Goal: Check status: Verify the current state of an ongoing process or item

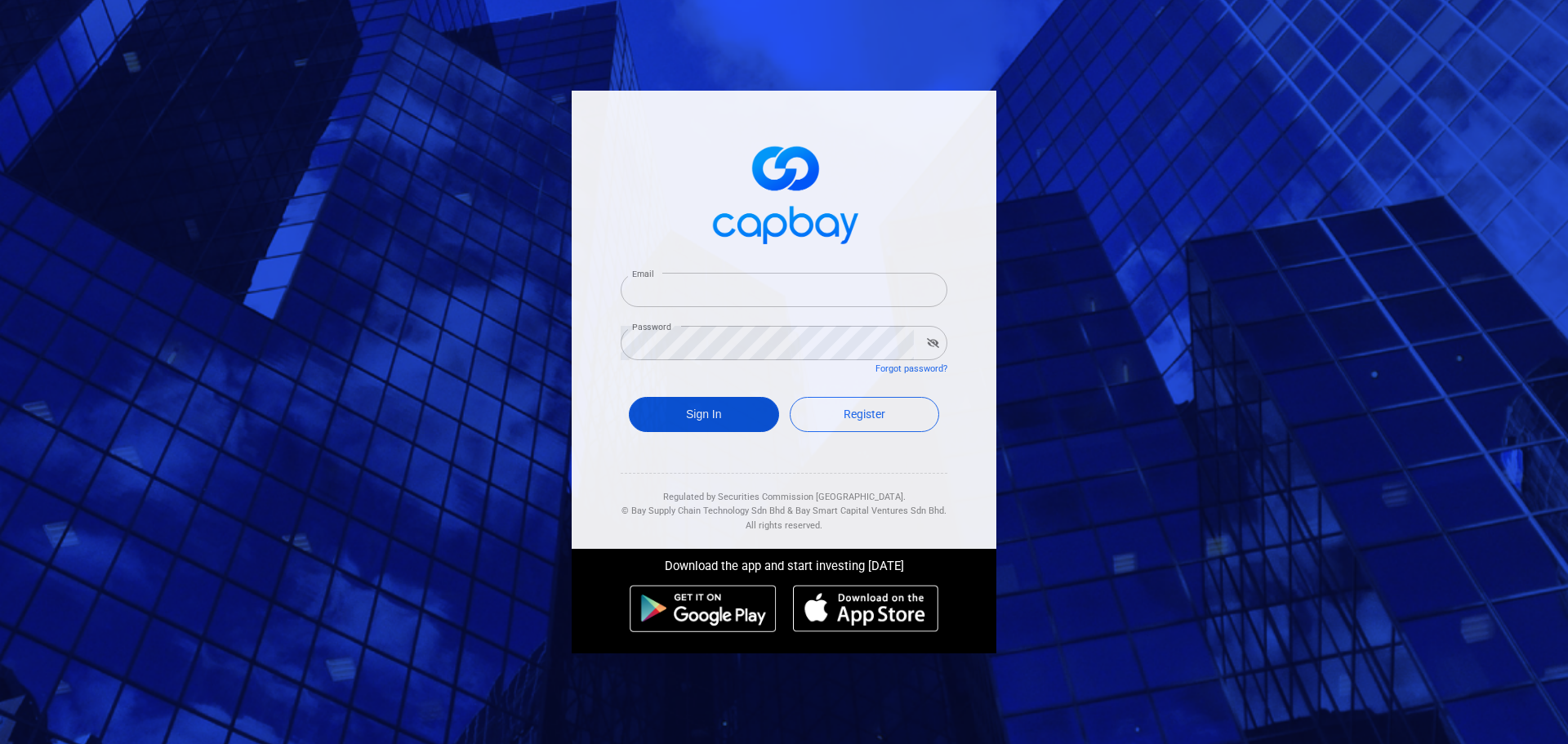
type input "[EMAIL_ADDRESS][DOMAIN_NAME]"
click at [727, 414] on button "Sign In" at bounding box center [705, 414] width 151 height 35
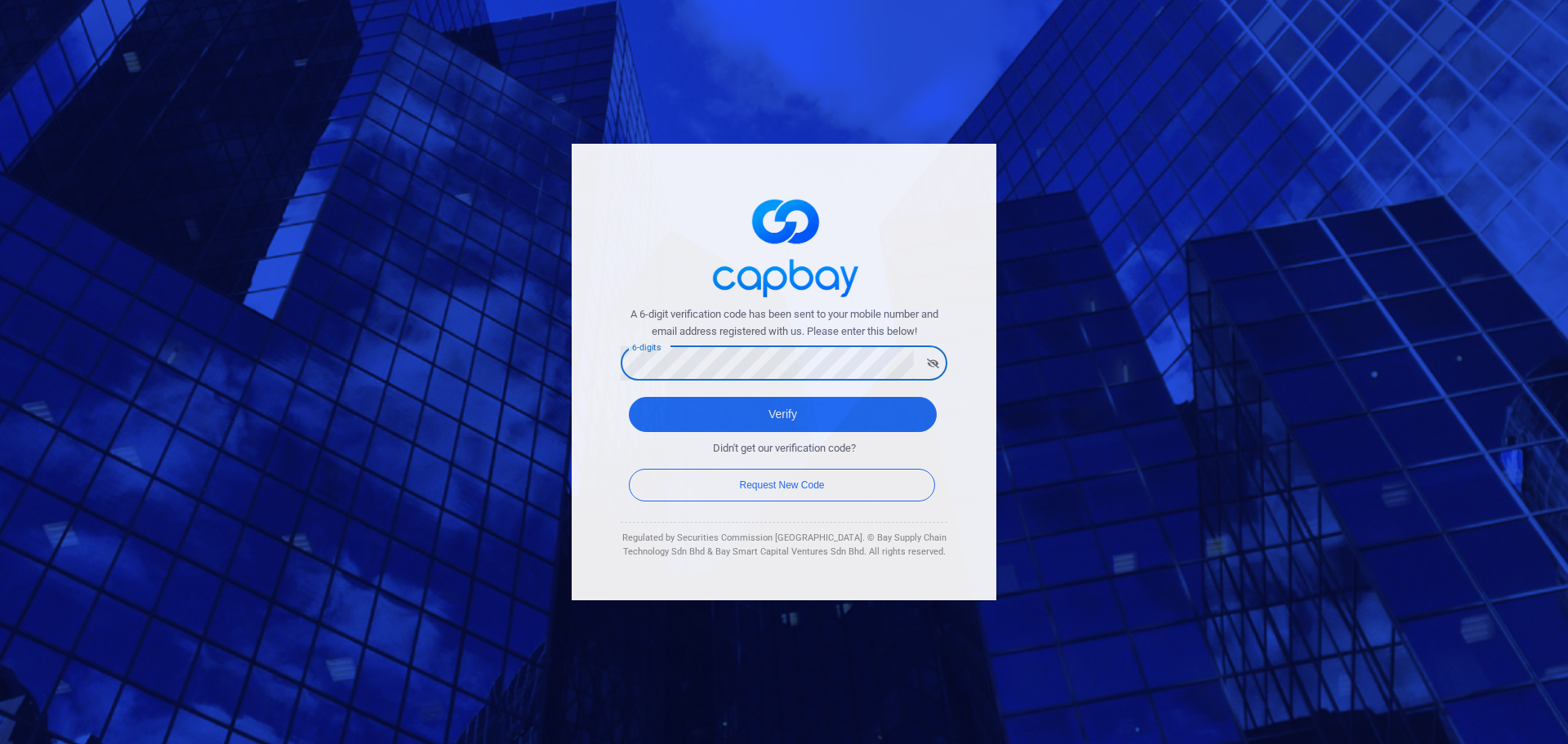
click at [629, 397] on button "Verify" at bounding box center [783, 414] width 308 height 35
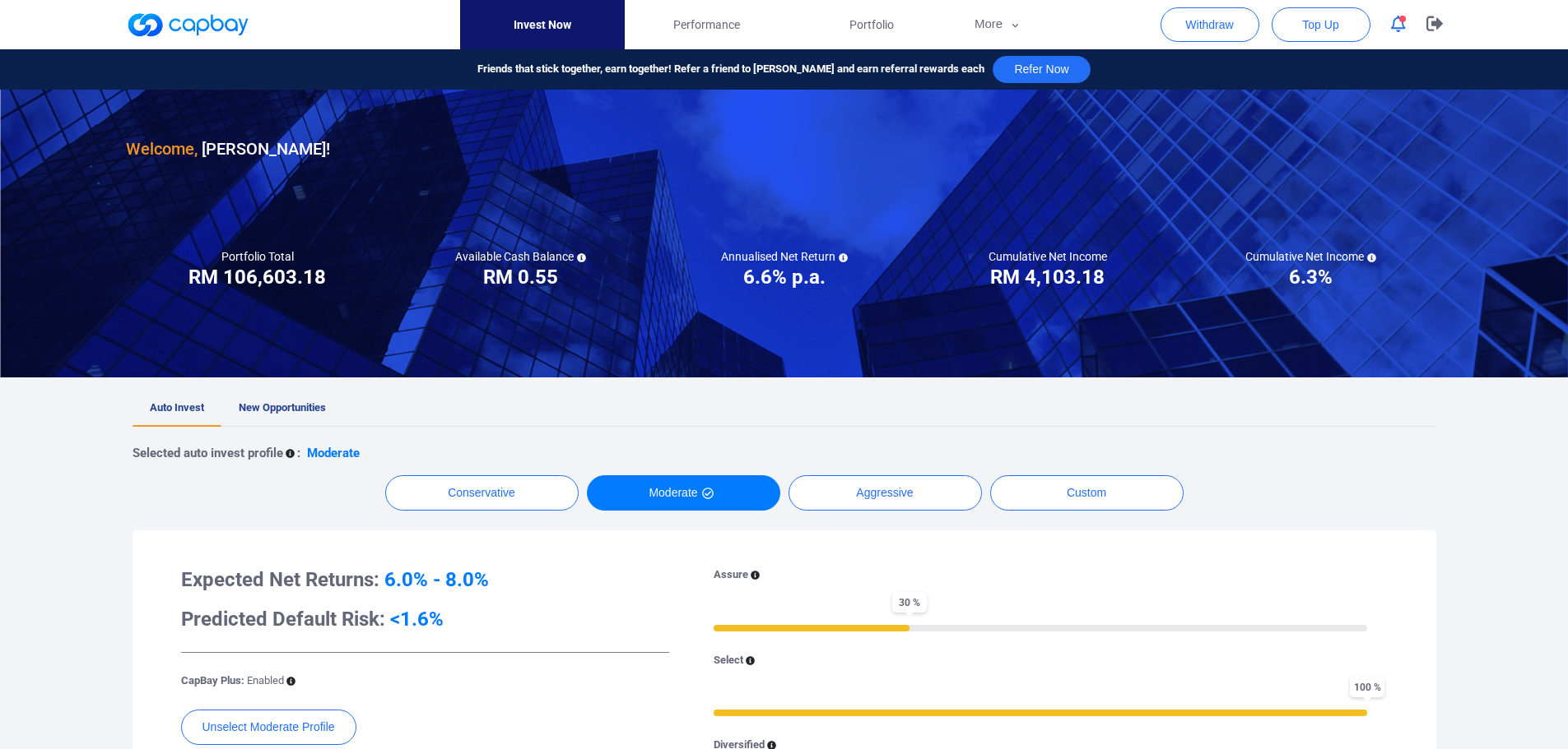
click at [1396, 21] on icon "button" at bounding box center [1398, 24] width 15 height 17
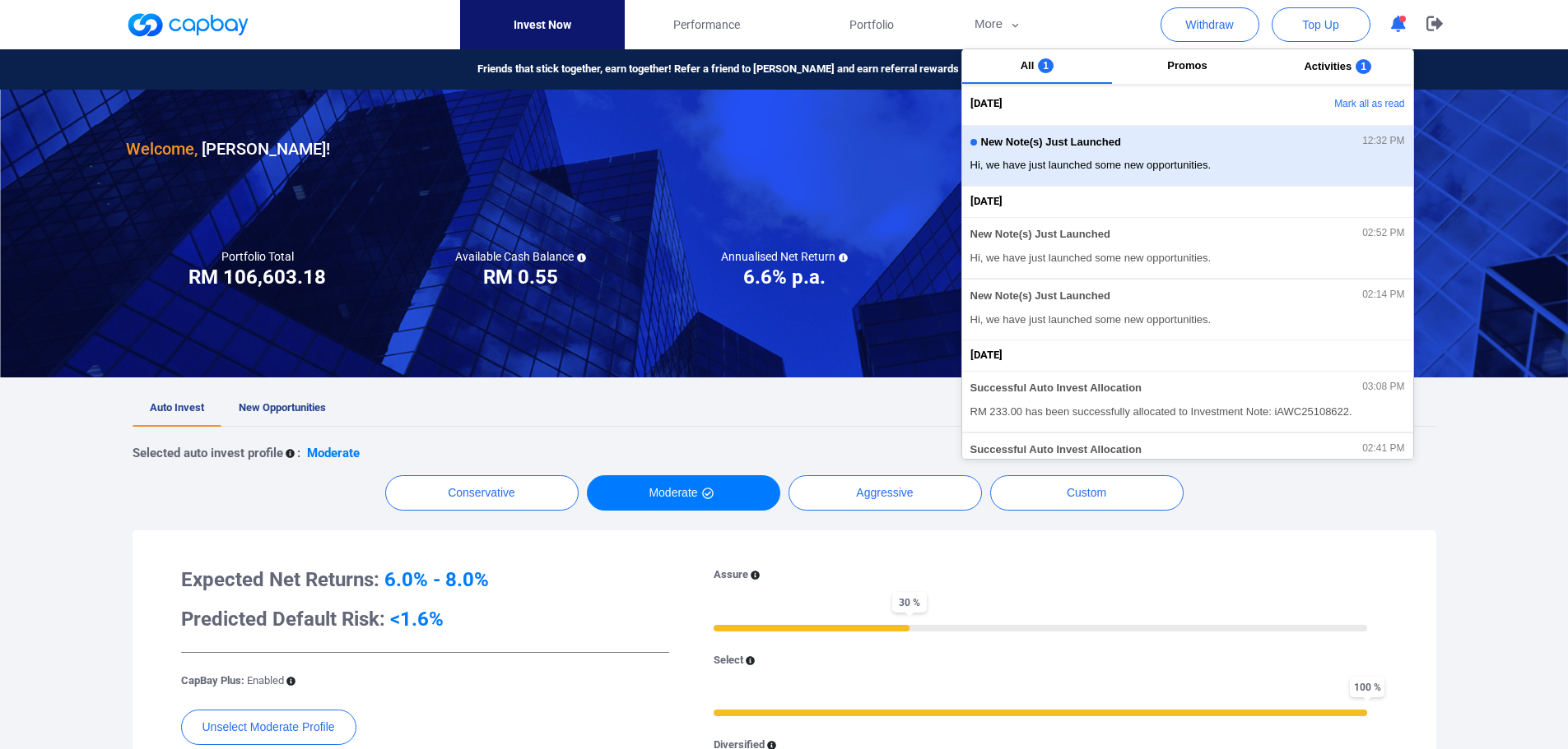
click at [1208, 162] on span "Hi, we have just launched some new opportunities." at bounding box center [1187, 166] width 435 height 16
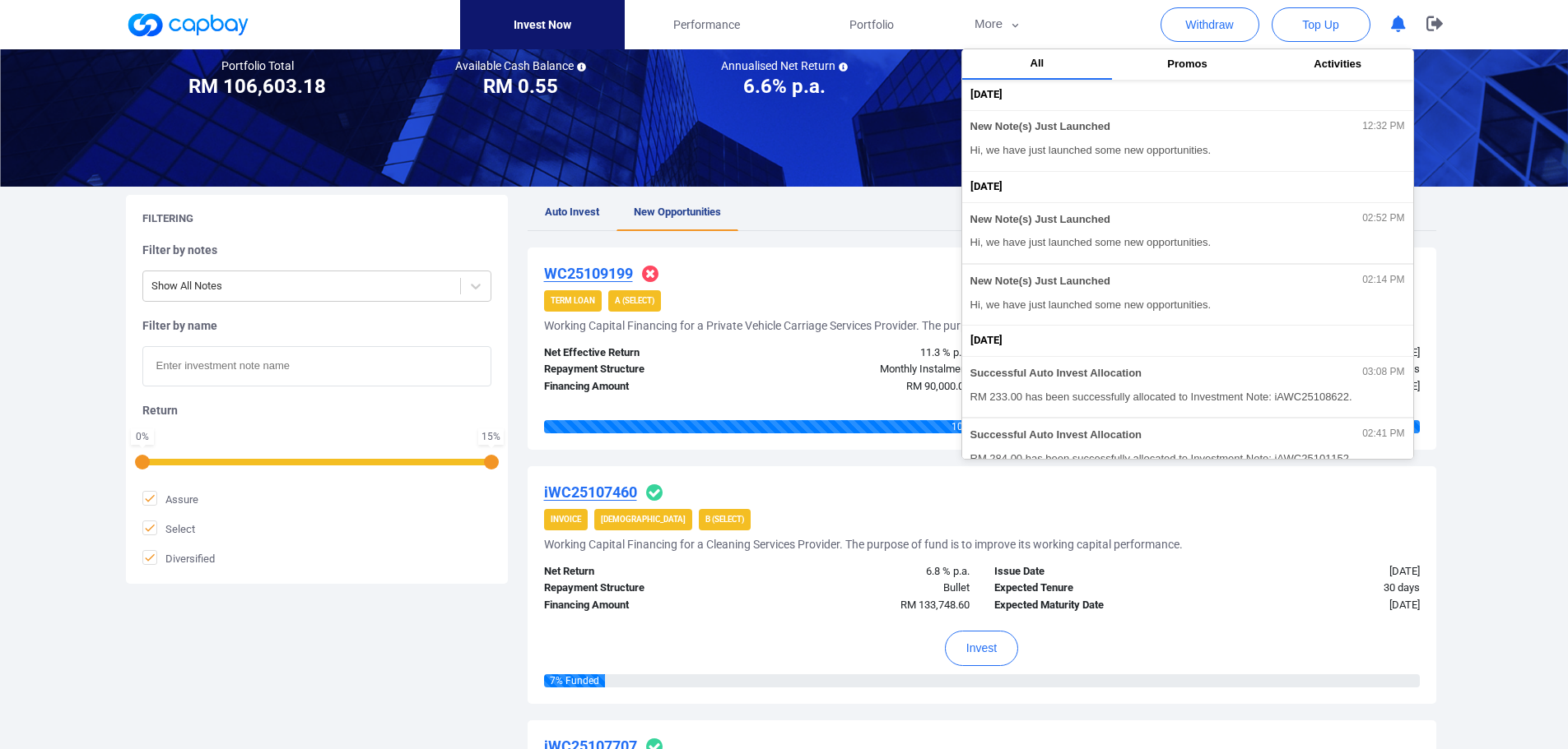
scroll to position [247, 0]
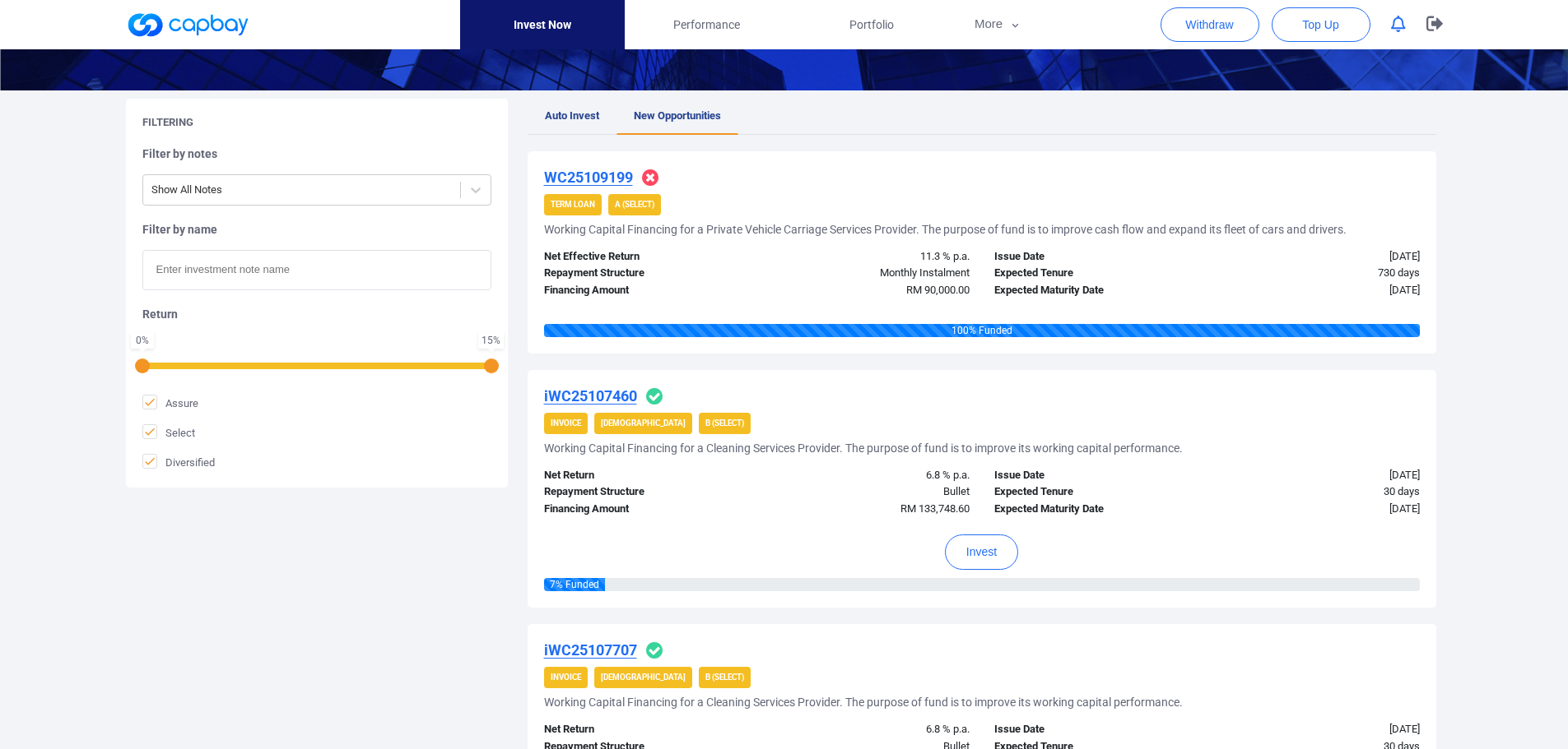
click at [783, 379] on div "iWC25107460 Invoice Shariah B (Select) Working Capital Financing for a Cleaning…" at bounding box center [982, 489] width 908 height 238
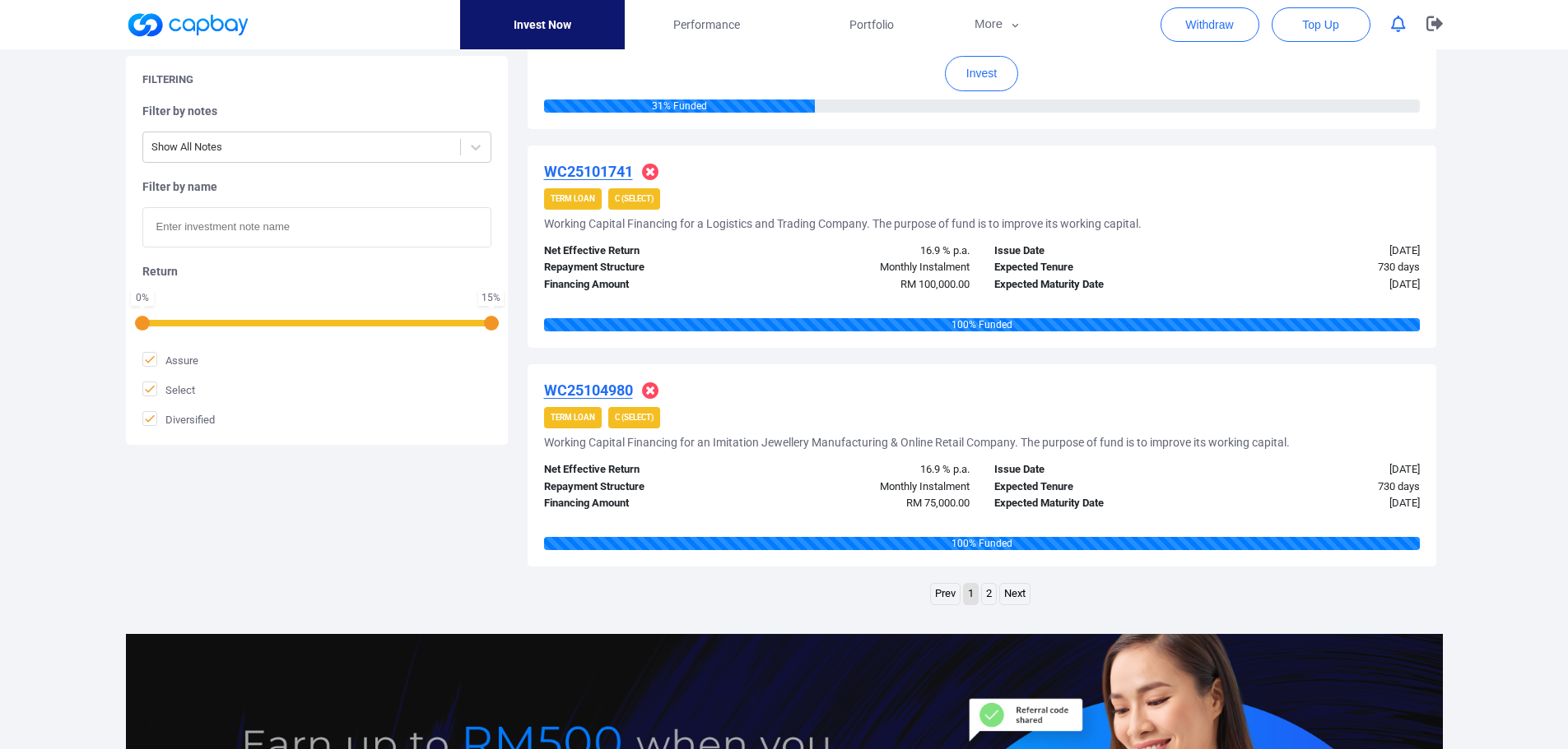
scroll to position [2304, 0]
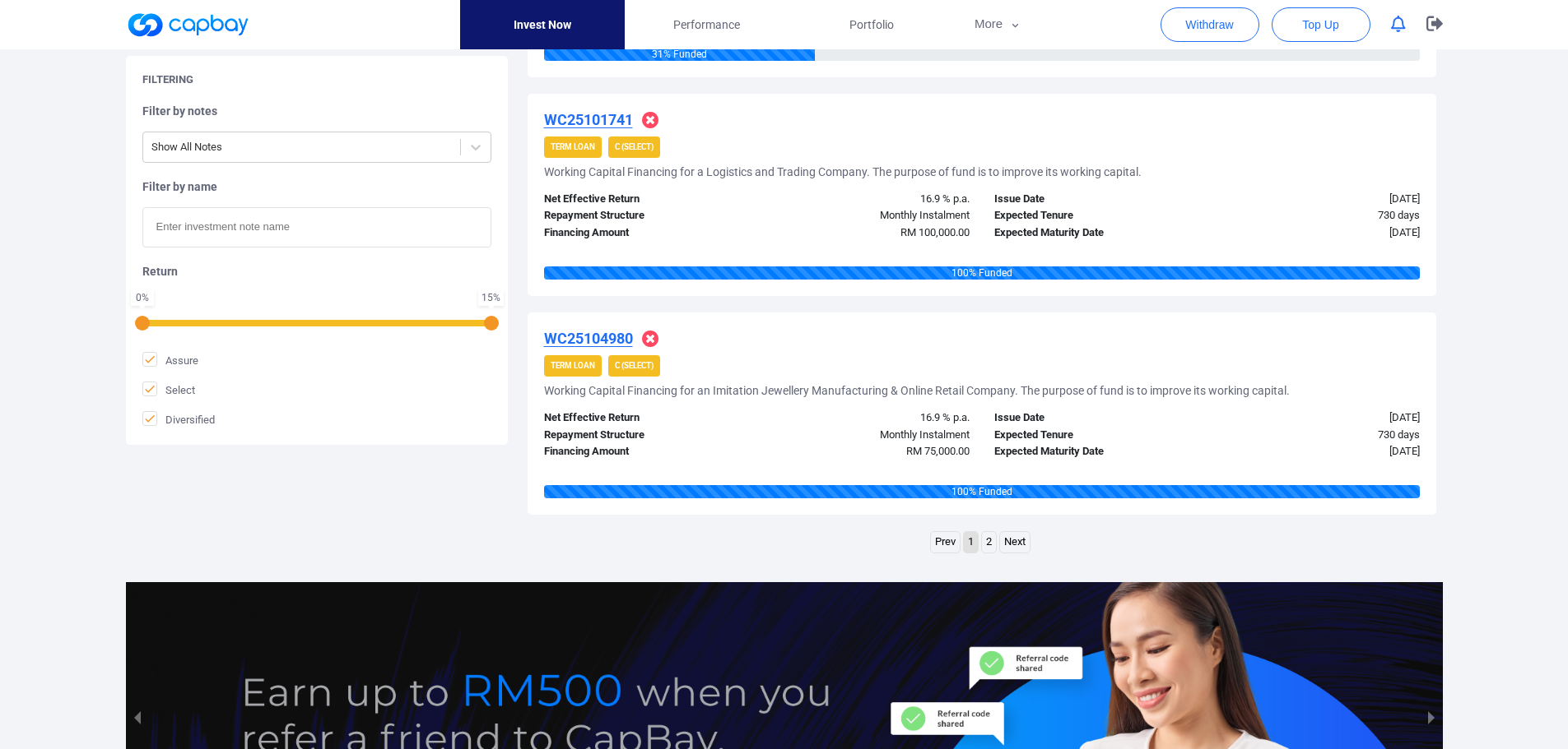
click at [991, 543] on link "2" at bounding box center [988, 542] width 14 height 20
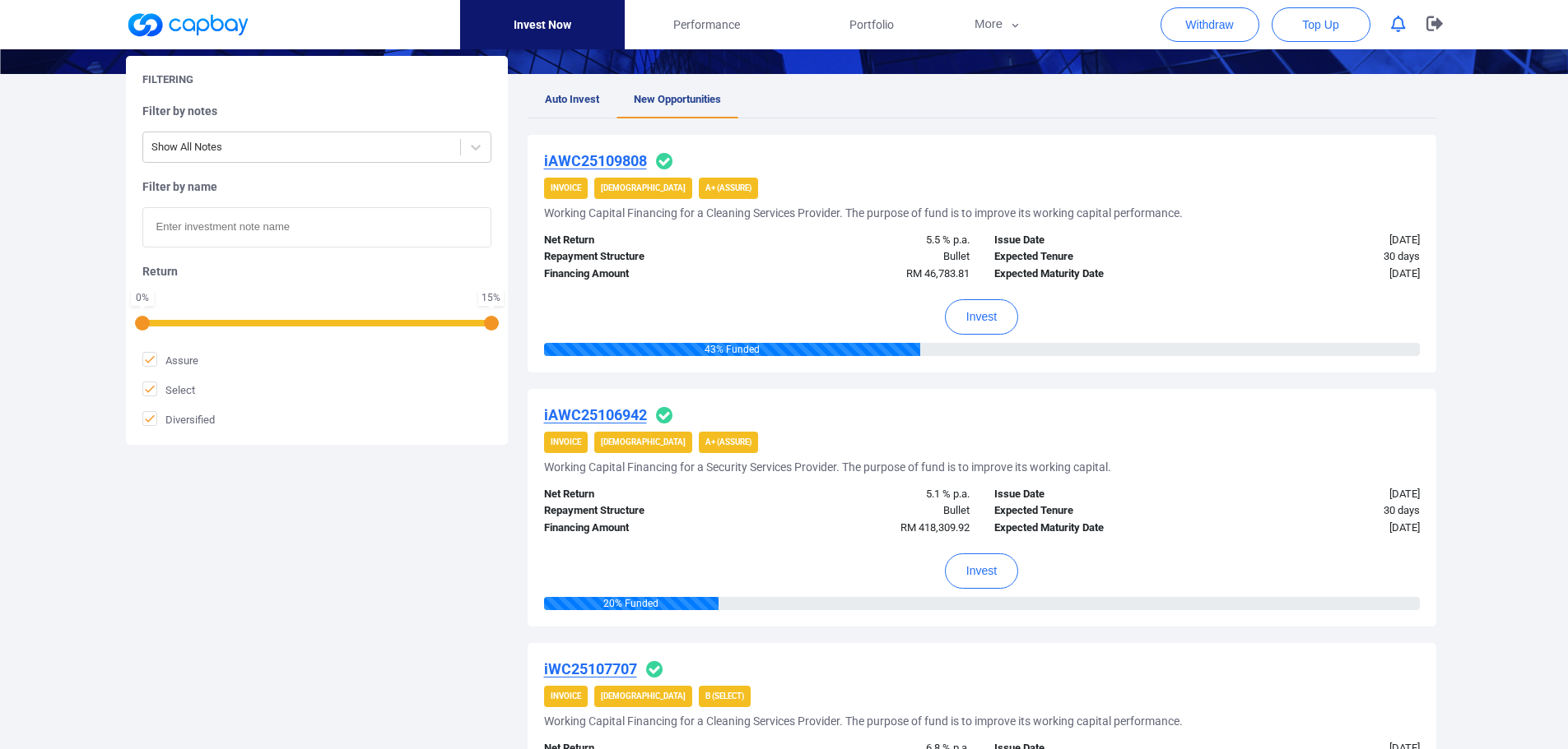
scroll to position [247, 0]
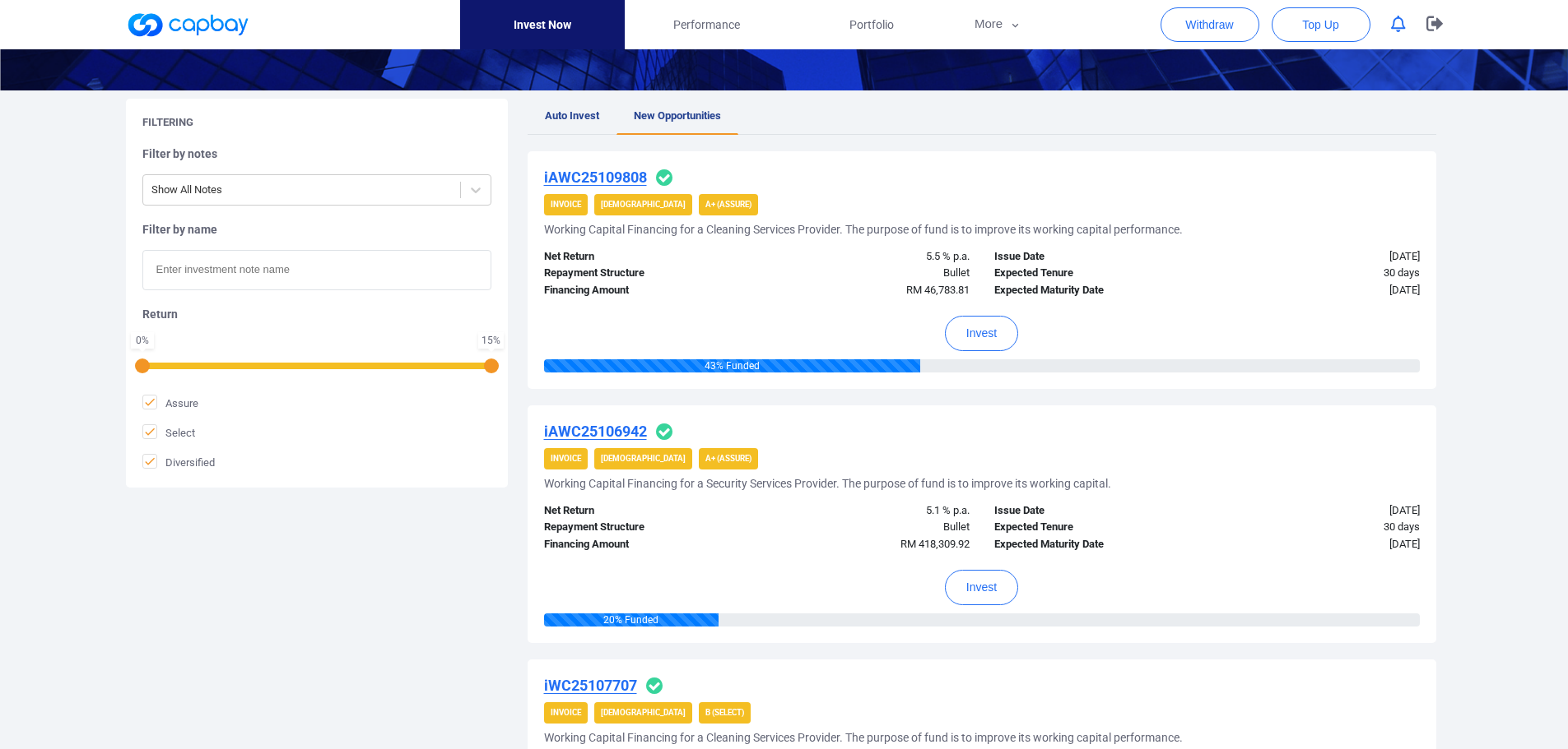
click at [552, 22] on link "Invest Now" at bounding box center [542, 25] width 165 height 49
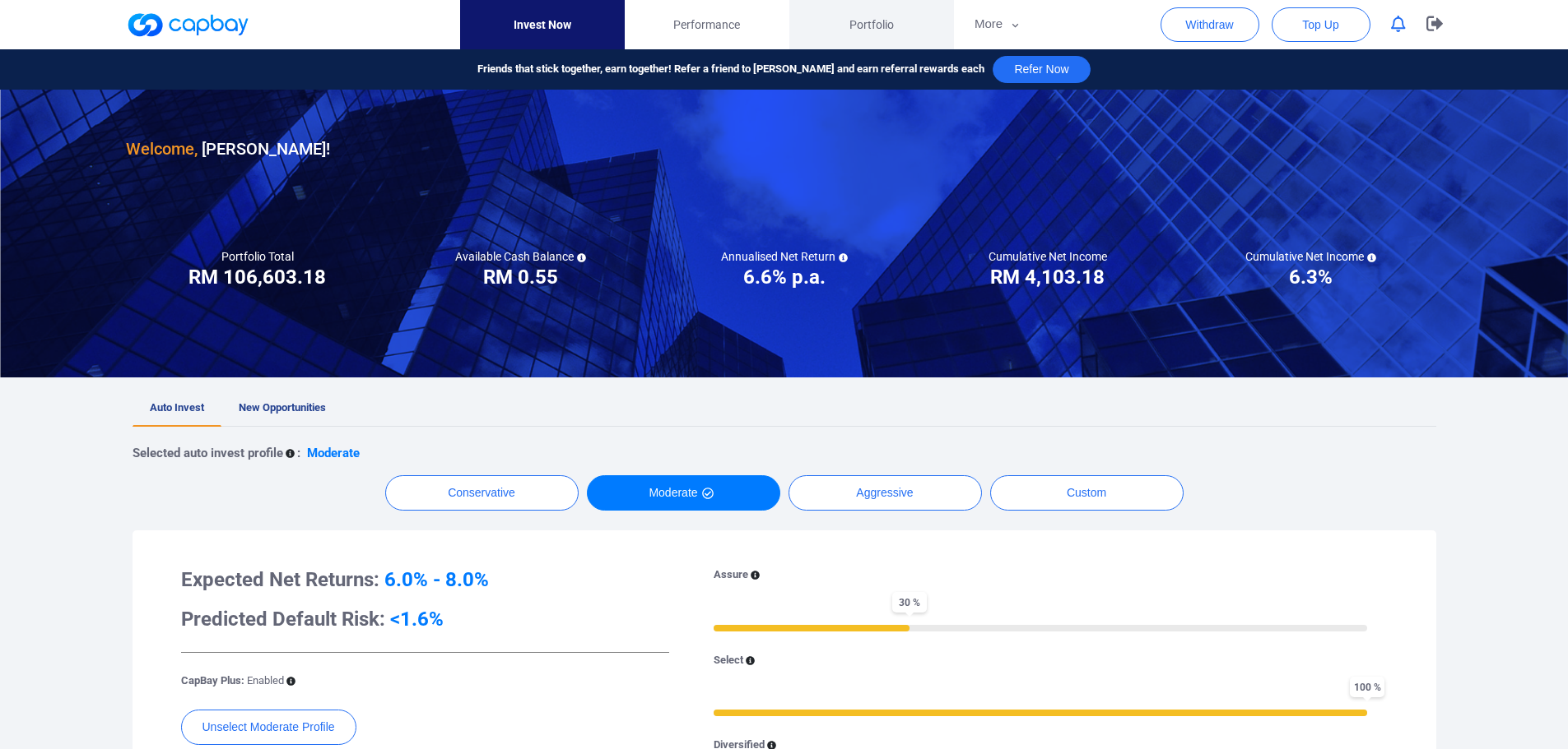
click at [864, 20] on span "Portfolio" at bounding box center [871, 25] width 45 height 18
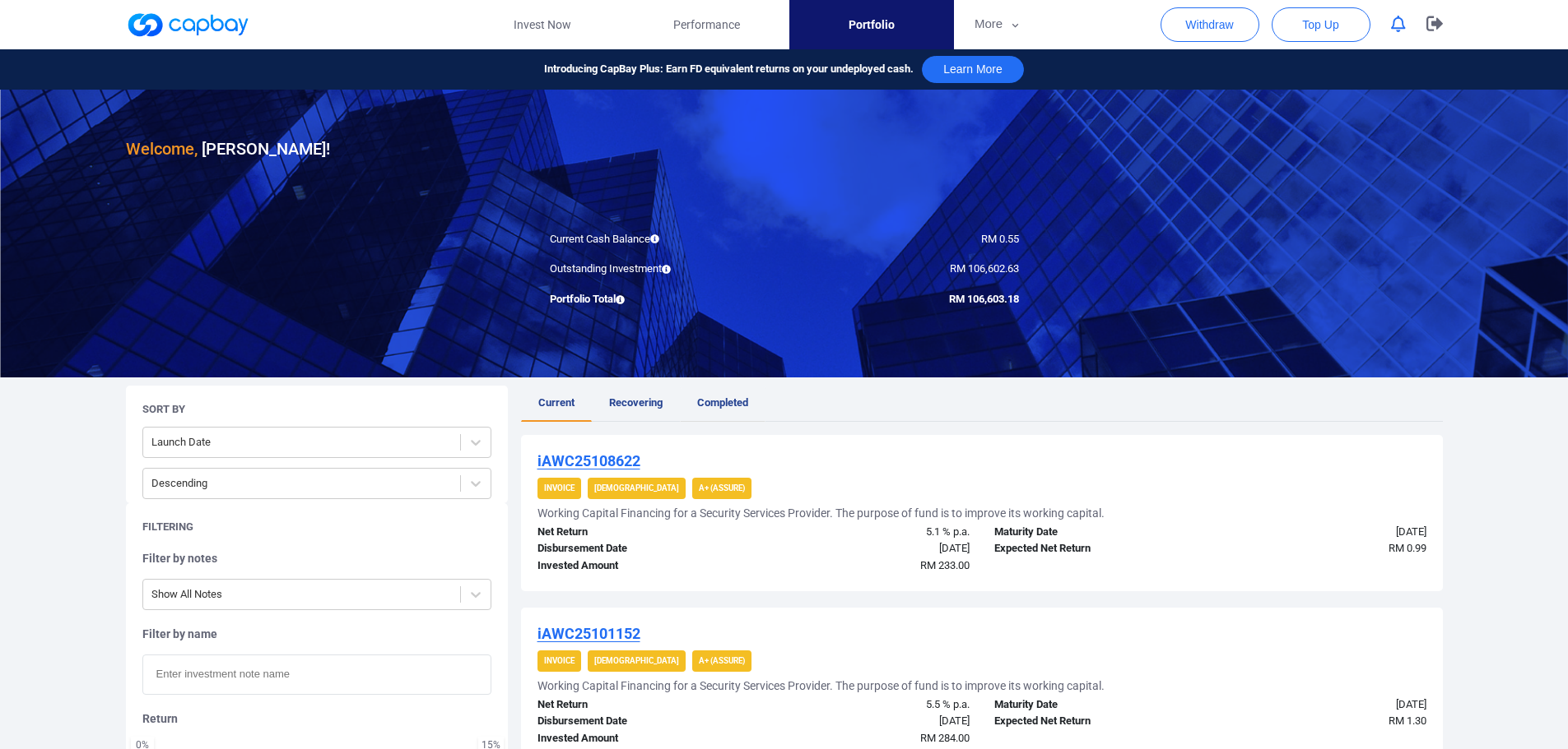
click at [717, 405] on span "Completed" at bounding box center [723, 402] width 51 height 12
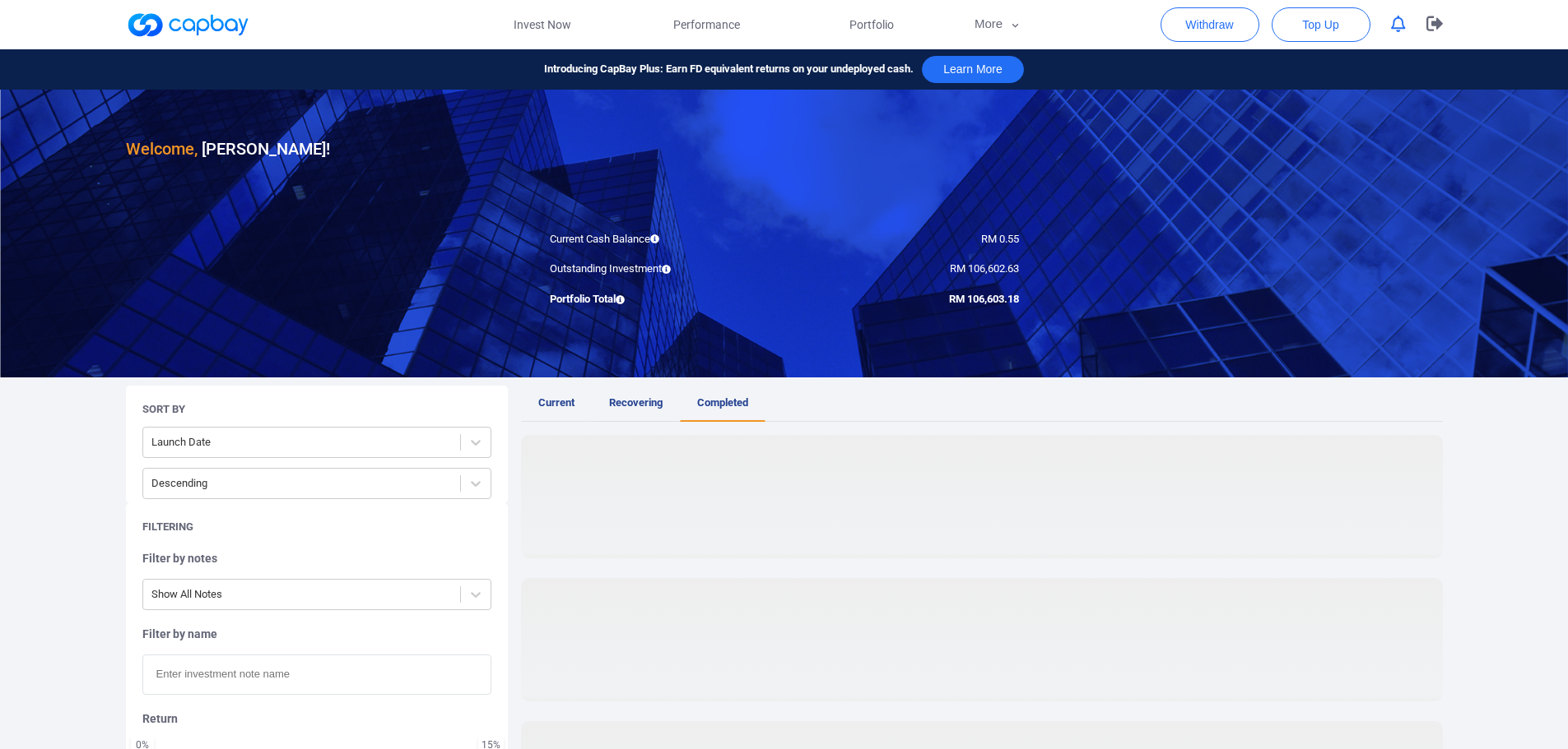
click at [637, 400] on span "Recovering" at bounding box center [636, 402] width 53 height 12
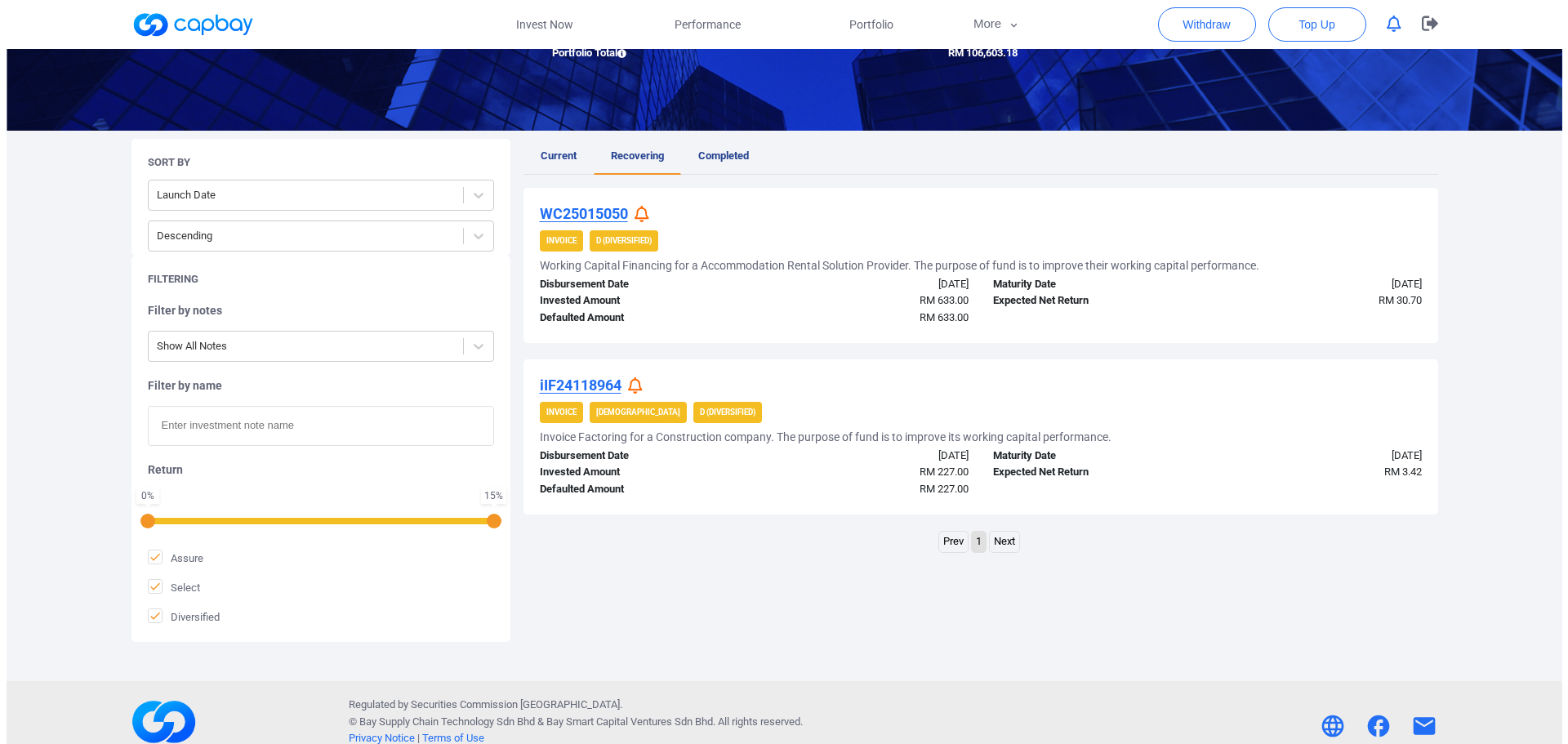
scroll to position [245, 0]
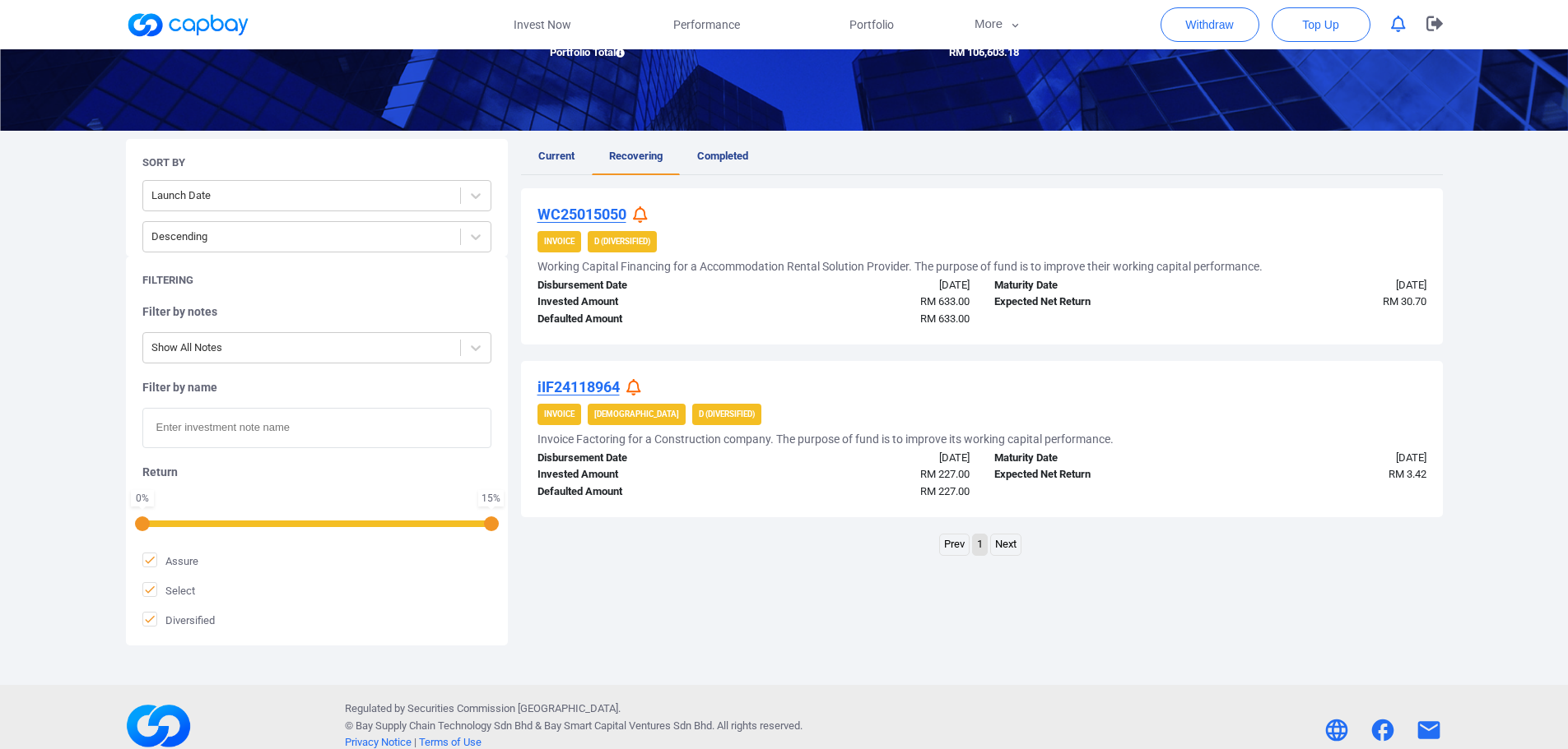
click at [644, 216] on icon at bounding box center [640, 215] width 15 height 17
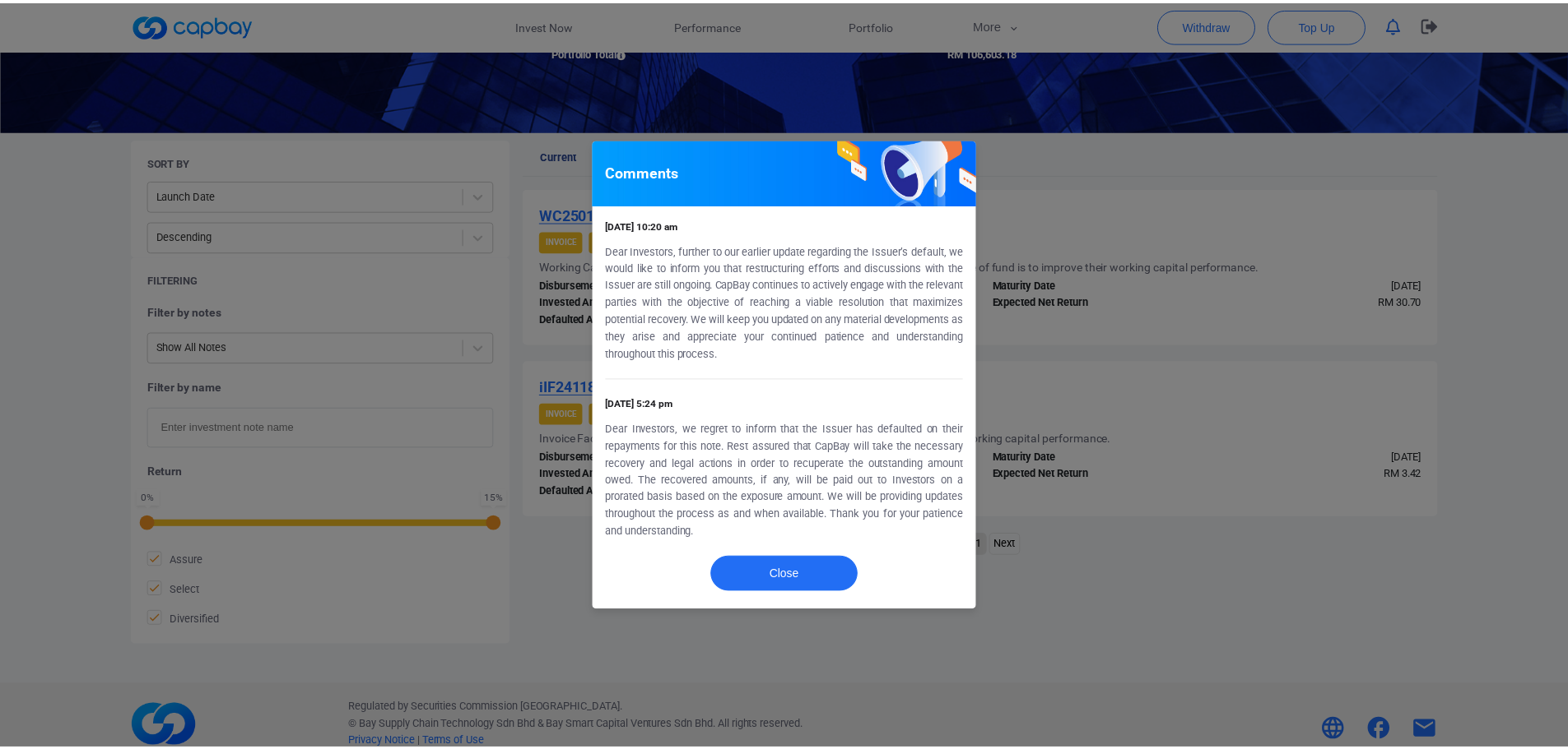
scroll to position [0, 0]
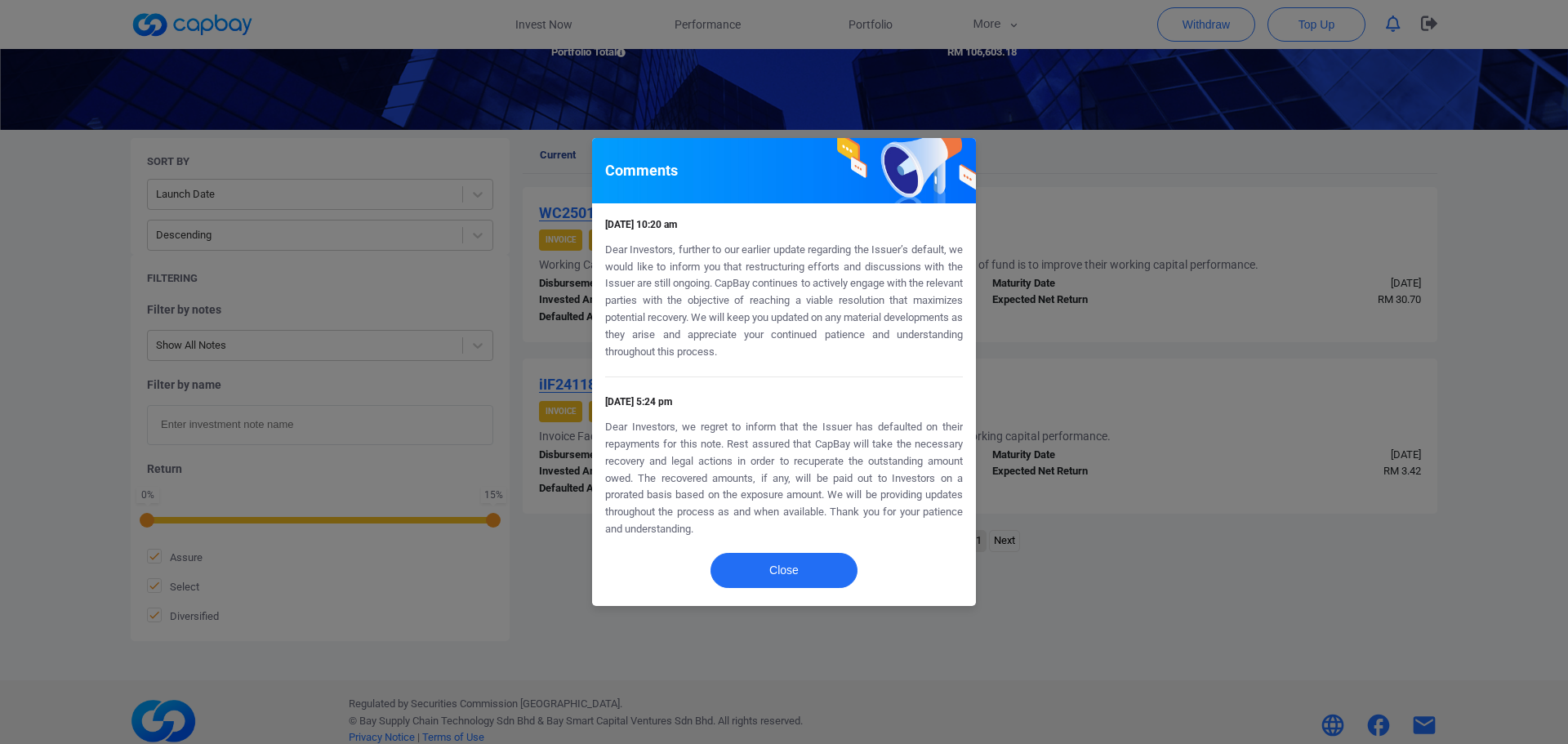
click at [1106, 167] on div "Comments [DATE] 10:20 am Dear Investors, further to our earlier update regardin…" at bounding box center [784, 372] width 1568 height 744
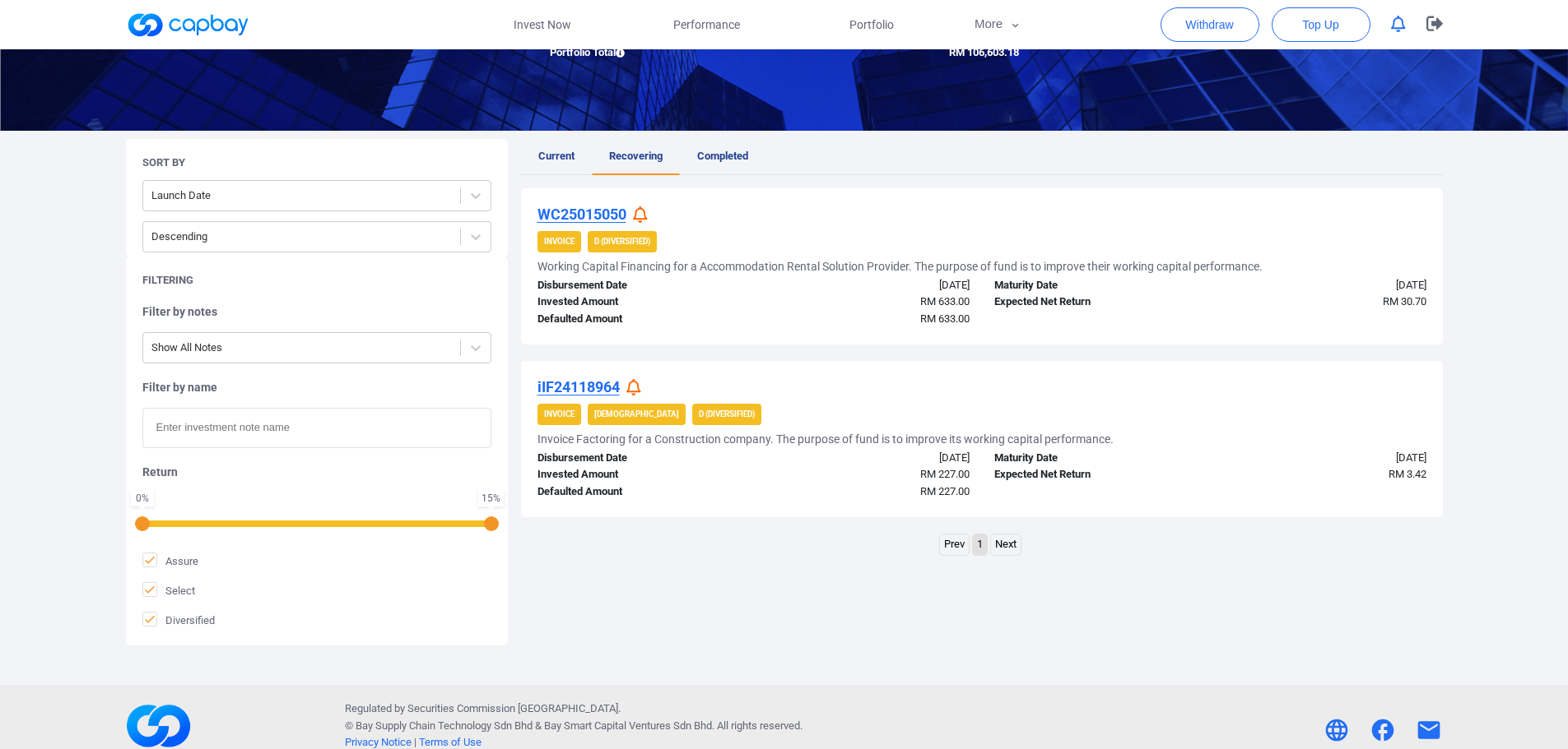
click at [641, 385] on icon at bounding box center [634, 388] width 15 height 17
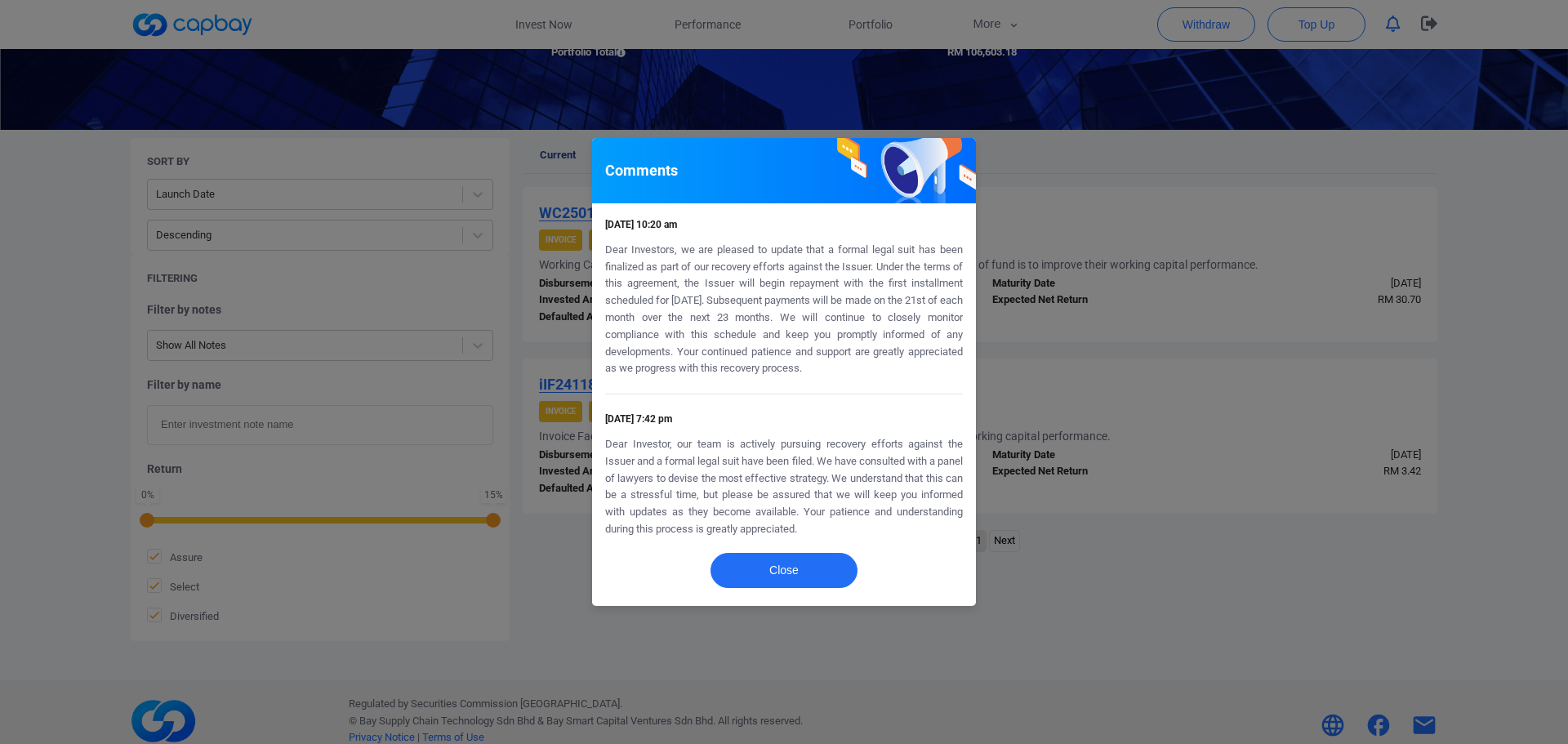
click at [1218, 318] on div "Comments [DATE] 10:20 am Dear Investors, we are pleased to update that a formal…" at bounding box center [784, 372] width 1568 height 744
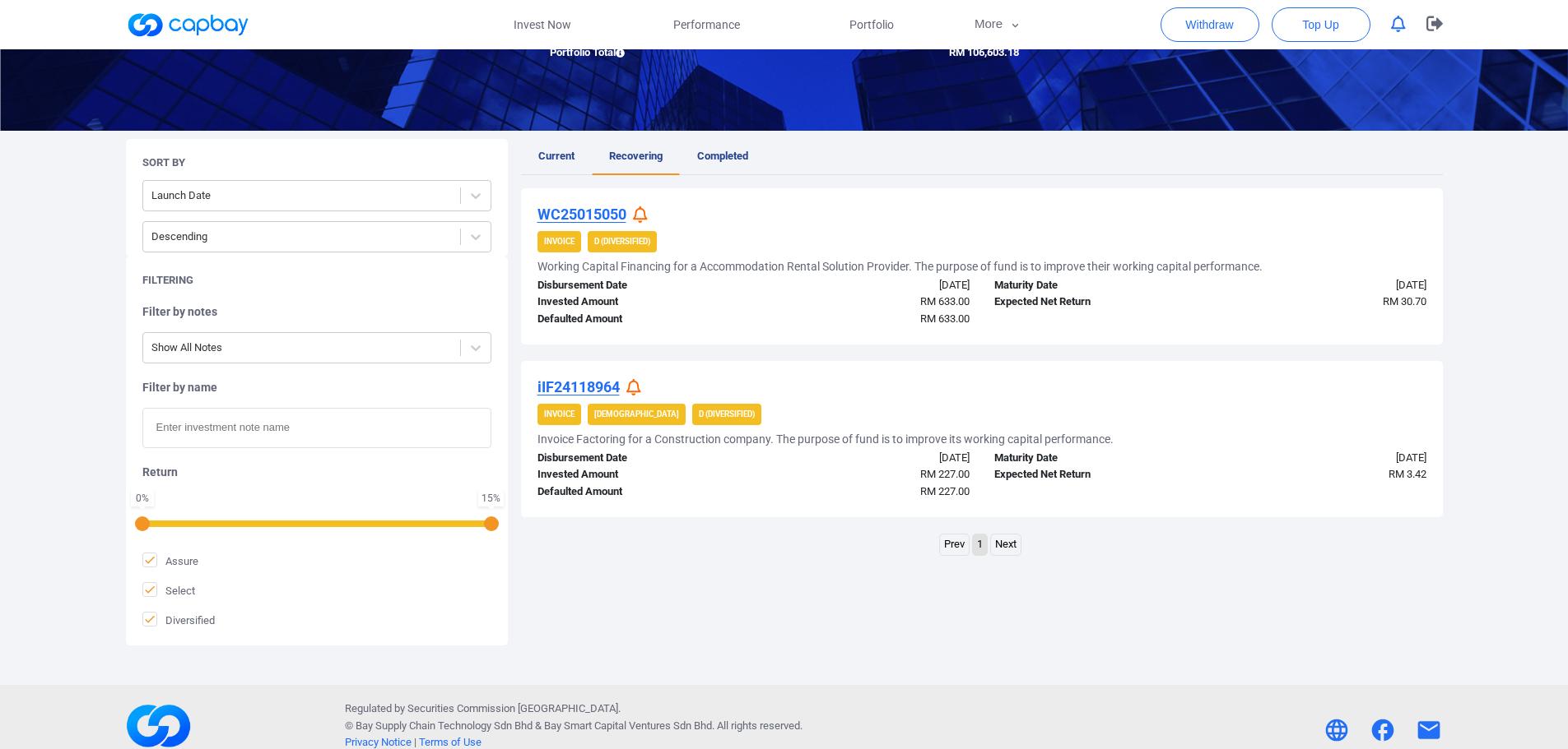
click at [595, 387] on u "iIF24118964" at bounding box center [578, 387] width 82 height 17
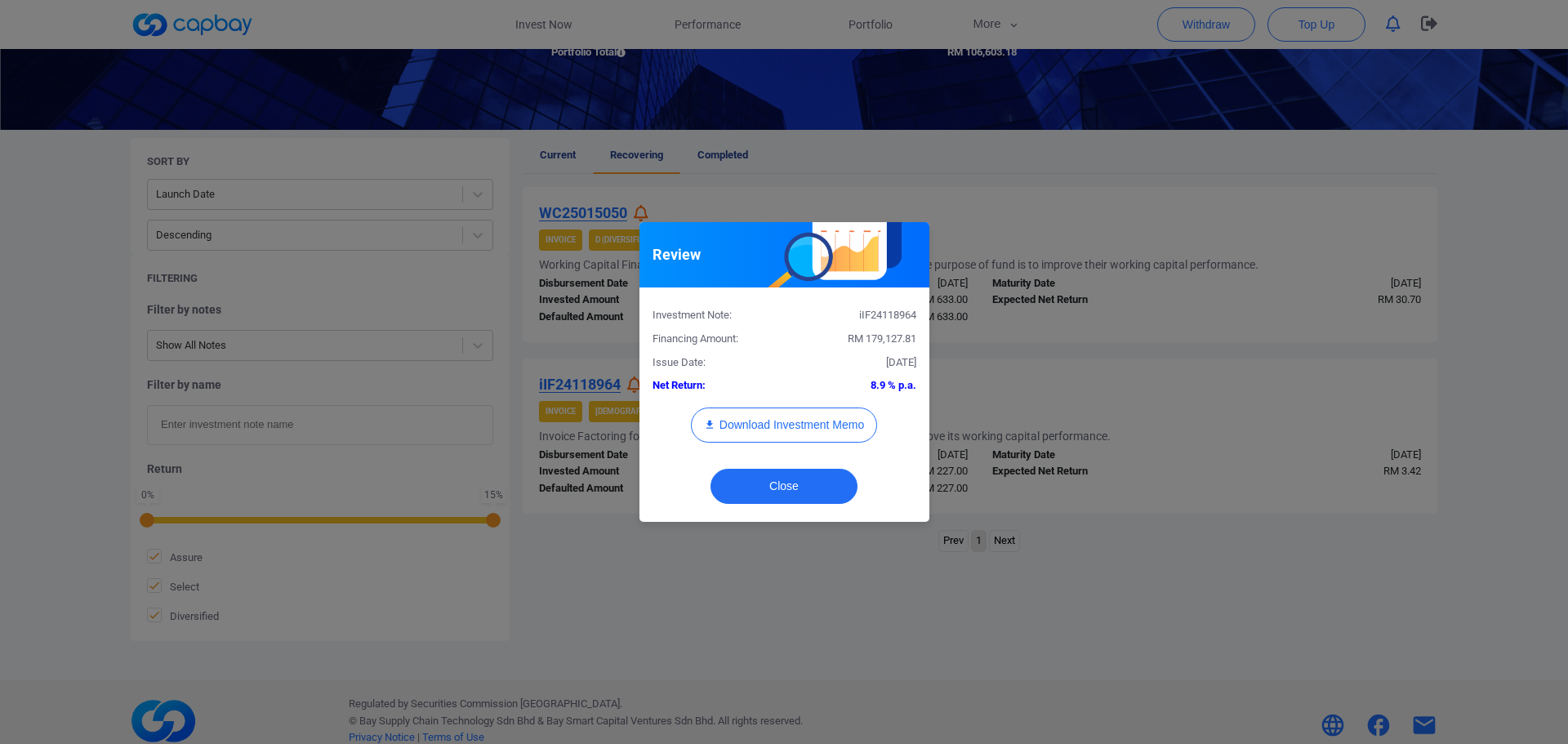
click at [1038, 394] on div "Review Investment Note: iIF24118964 Financing Amount: RM 179,127.81 Issue Date:…" at bounding box center [784, 372] width 1568 height 744
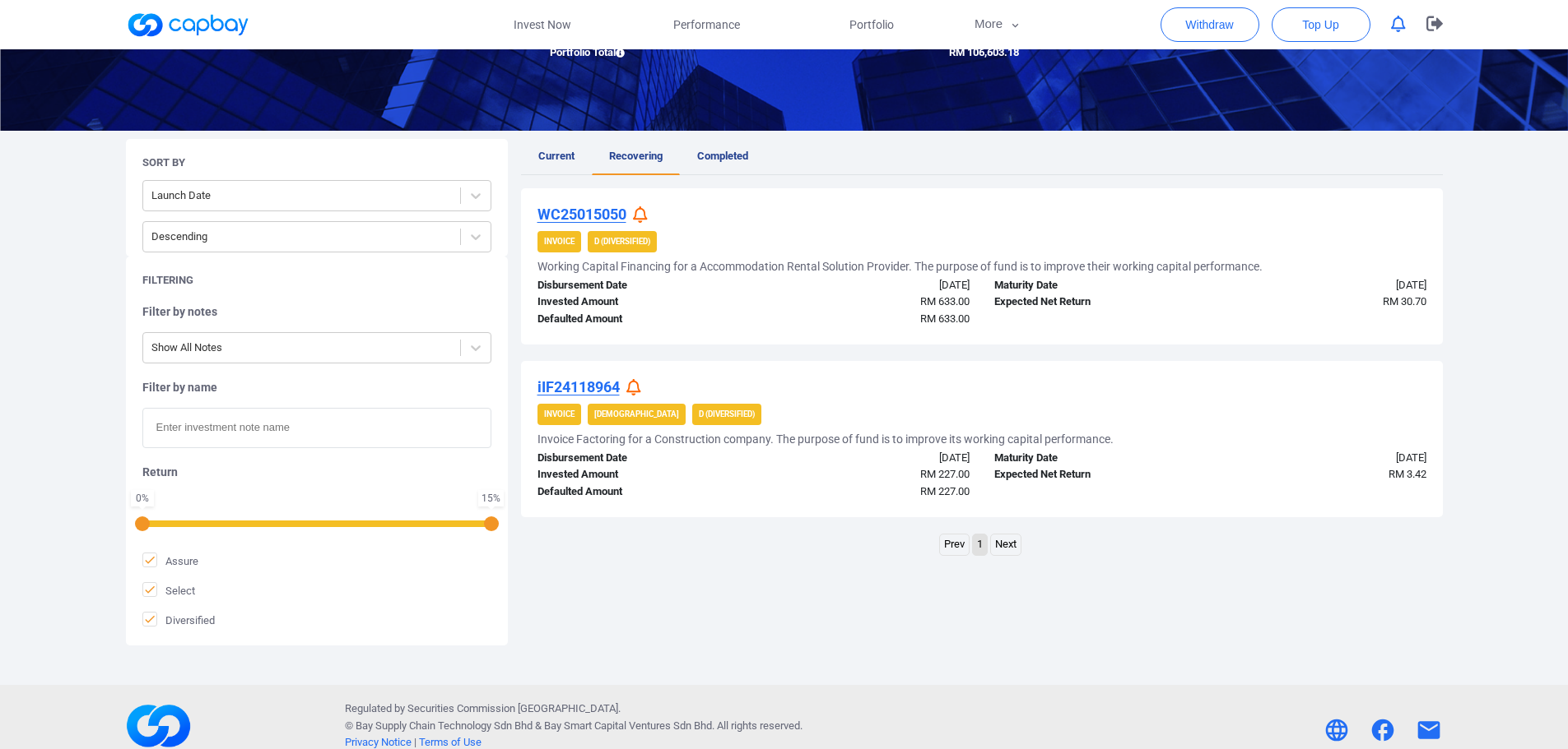
click at [602, 212] on u "WC25015050" at bounding box center [581, 214] width 89 height 17
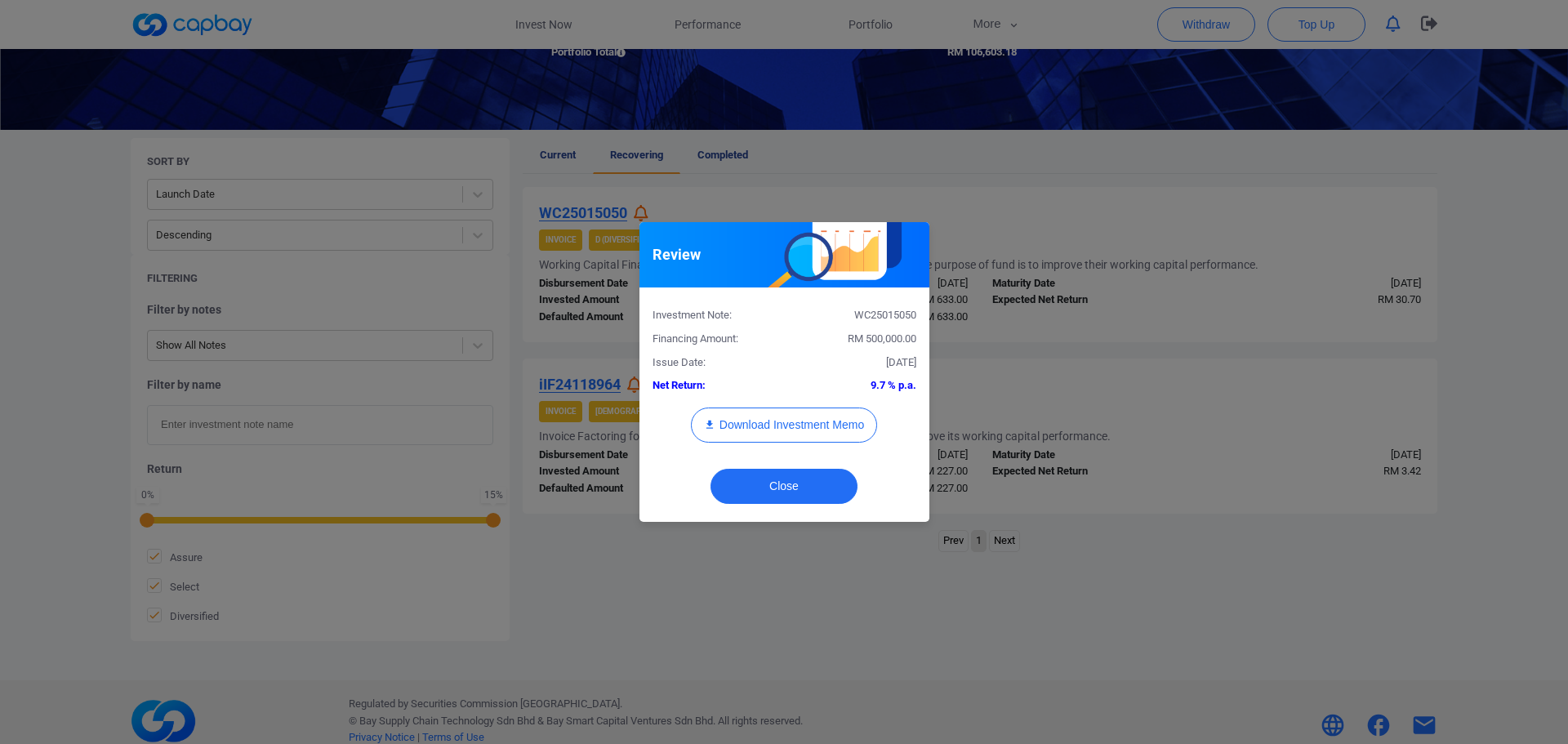
click at [978, 206] on div "Review Investment Note: WC25015050 Financing Amount: RM 500,000.00 Issue Date: …" at bounding box center [784, 372] width 1568 height 744
